Goal: Use online tool/utility: Utilize a website feature to perform a specific function

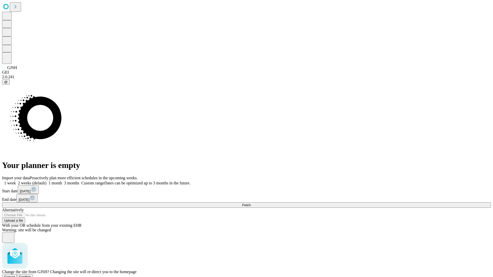
click at [31, 275] on span "Confirm" at bounding box center [25, 277] width 12 height 4
click at [16, 181] on label "1 week" at bounding box center [9, 183] width 14 height 4
click at [250, 203] on span "Fetch" at bounding box center [246, 205] width 8 height 4
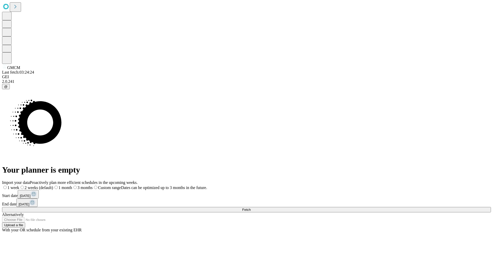
click at [19, 186] on label "1 week" at bounding box center [10, 188] width 17 height 4
click at [250, 208] on span "Fetch" at bounding box center [246, 210] width 8 height 4
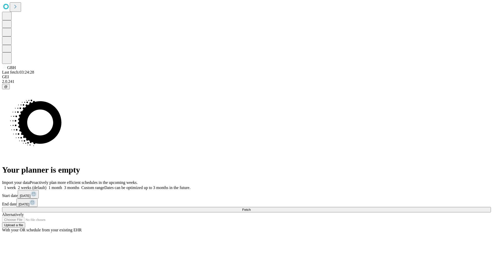
click at [16, 186] on label "1 week" at bounding box center [9, 188] width 14 height 4
click at [250, 208] on span "Fetch" at bounding box center [246, 210] width 8 height 4
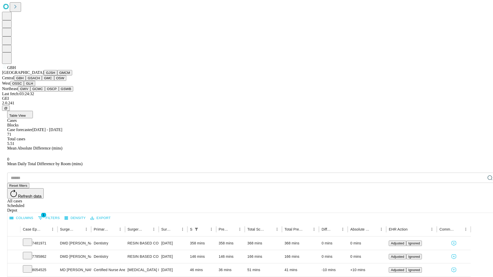
click at [40, 81] on button "GSACH" at bounding box center [34, 77] width 16 height 5
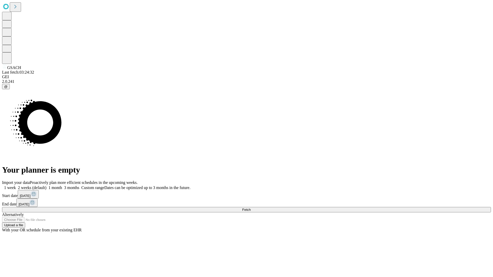
click at [16, 186] on label "1 week" at bounding box center [9, 188] width 14 height 4
click at [250, 208] on span "Fetch" at bounding box center [246, 210] width 8 height 4
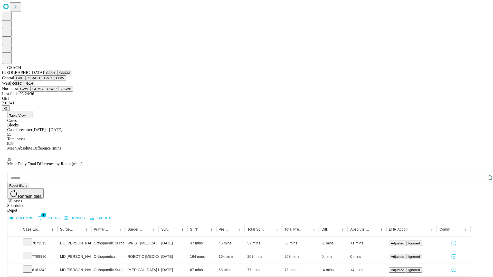
click at [42, 81] on button "GMC" at bounding box center [48, 77] width 12 height 5
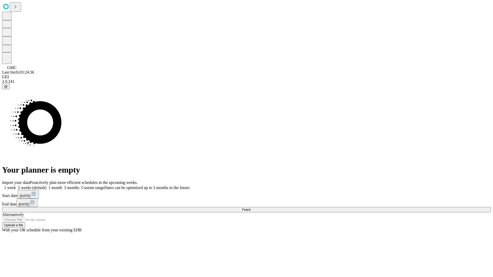
click at [16, 186] on label "1 week" at bounding box center [9, 188] width 14 height 4
click at [250, 208] on span "Fetch" at bounding box center [246, 210] width 8 height 4
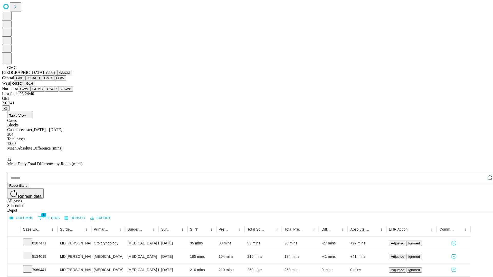
click at [54, 81] on button "OSW" at bounding box center [60, 77] width 12 height 5
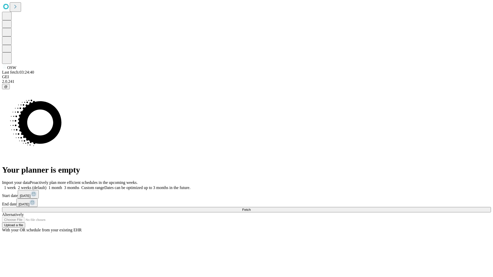
click at [16, 186] on label "1 week" at bounding box center [9, 188] width 14 height 4
click at [250, 208] on span "Fetch" at bounding box center [246, 210] width 8 height 4
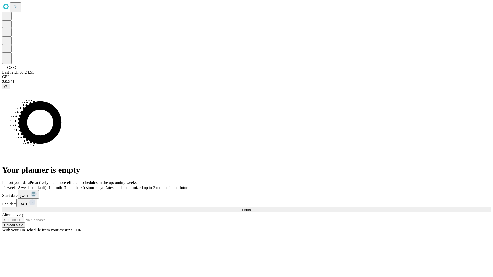
click at [16, 186] on label "1 week" at bounding box center [9, 188] width 14 height 4
click at [250, 208] on span "Fetch" at bounding box center [246, 210] width 8 height 4
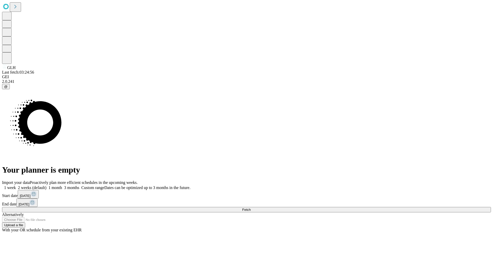
click at [16, 186] on label "1 week" at bounding box center [9, 188] width 14 height 4
click at [250, 208] on span "Fetch" at bounding box center [246, 210] width 8 height 4
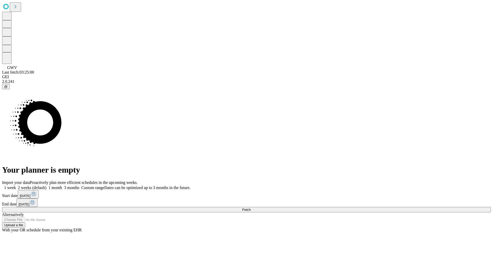
click at [16, 186] on label "1 week" at bounding box center [9, 188] width 14 height 4
click at [250, 208] on span "Fetch" at bounding box center [246, 210] width 8 height 4
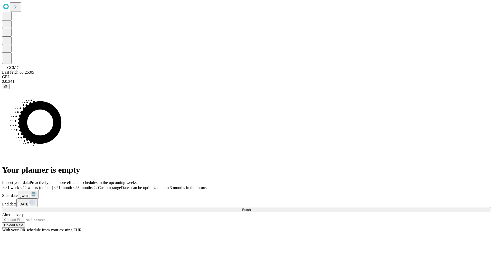
click at [19, 186] on label "1 week" at bounding box center [10, 188] width 17 height 4
click at [250, 208] on span "Fetch" at bounding box center [246, 210] width 8 height 4
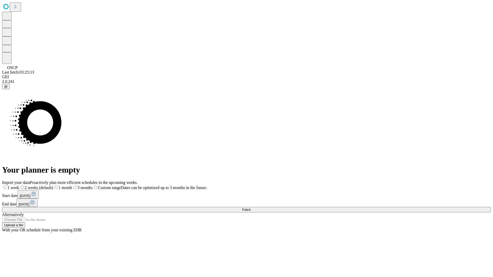
click at [250, 208] on span "Fetch" at bounding box center [246, 210] width 8 height 4
